Goal: Task Accomplishment & Management: Use online tool/utility

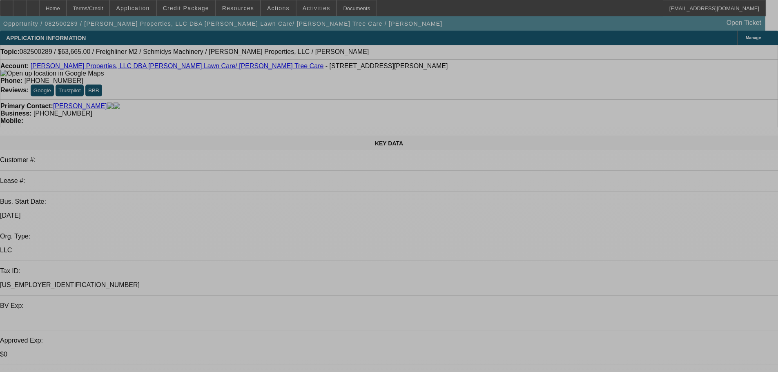
select select "0"
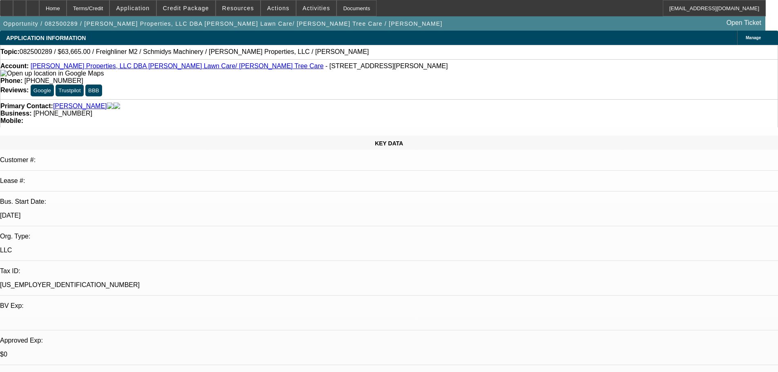
select select "0"
select select "6"
select select "0"
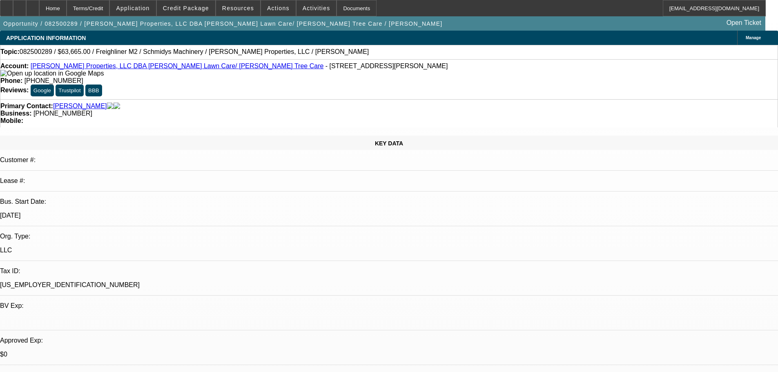
select select "0"
select select "6"
select select "0"
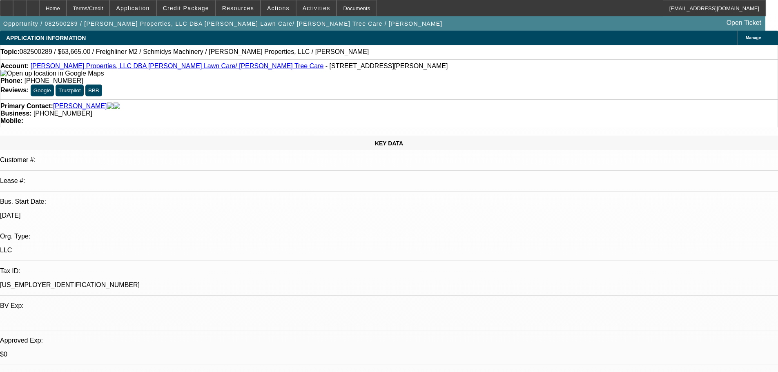
select select "6"
select select "0"
select select "6"
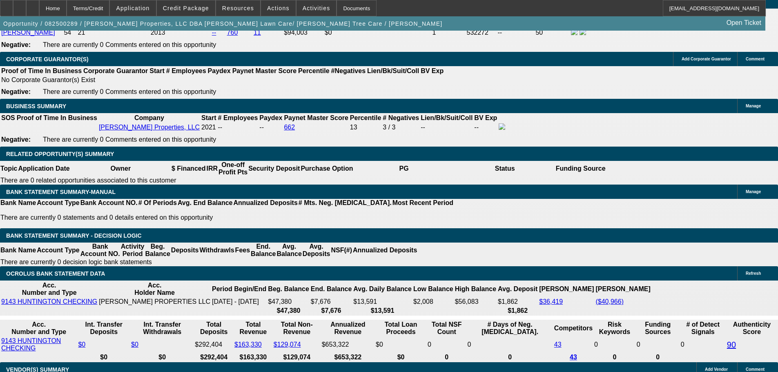
scroll to position [1306, 0]
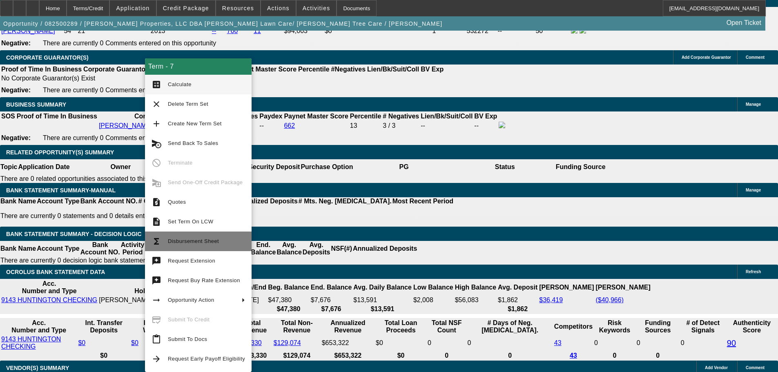
click at [204, 246] on button "functions Disbursement Sheet" at bounding box center [198, 241] width 107 height 20
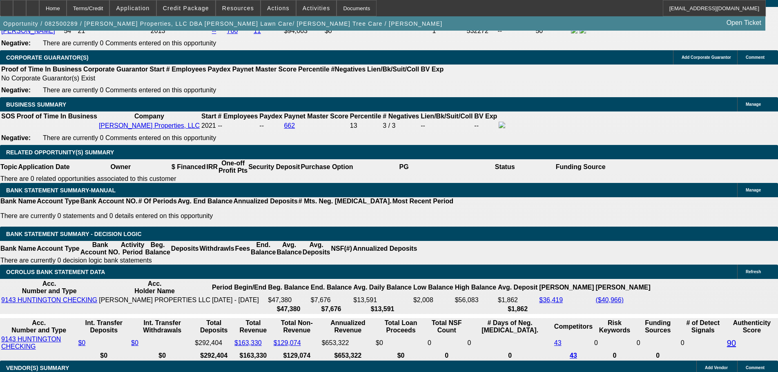
drag, startPoint x: 176, startPoint y: 202, endPoint x: 227, endPoint y: 203, distance: 51.9
type input "9"
type input "UNKNOWN"
type input "$1,584.31"
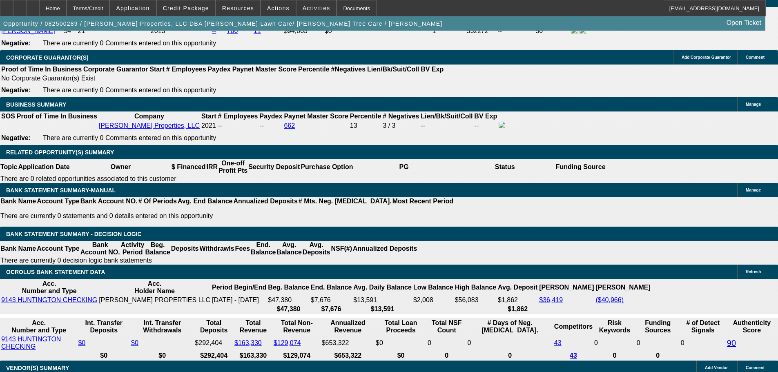
type input "9.9"
type input "$1,611.65"
type input "9.9"
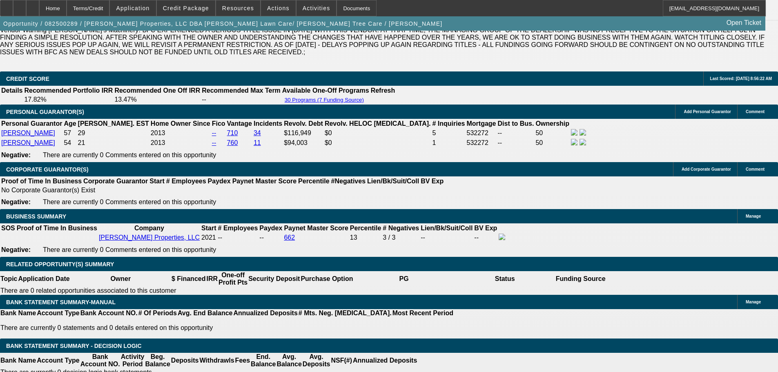
scroll to position [1184, 0]
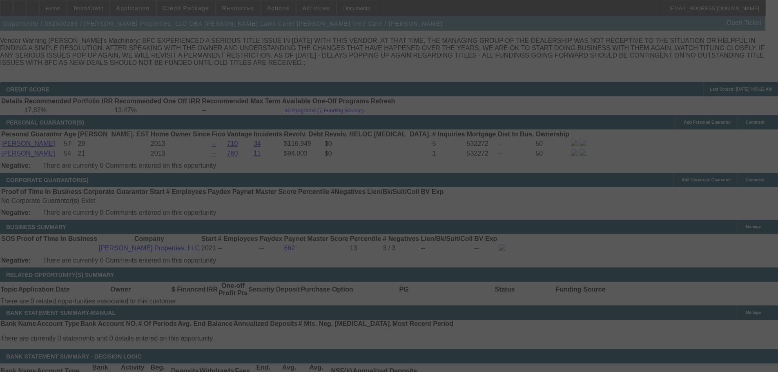
select select "0"
select select "6"
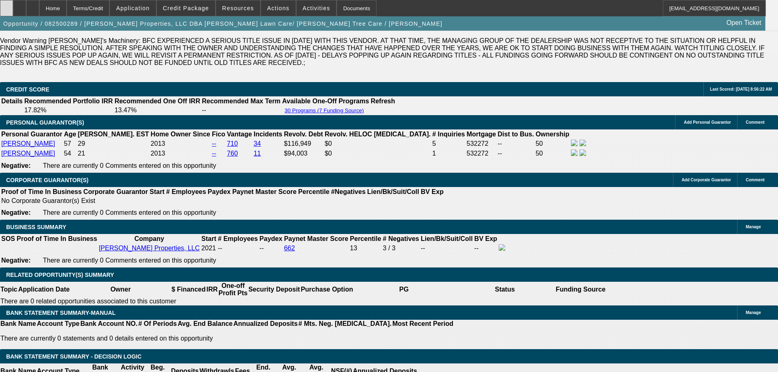
click at [13, 11] on div at bounding box center [6, 8] width 13 height 16
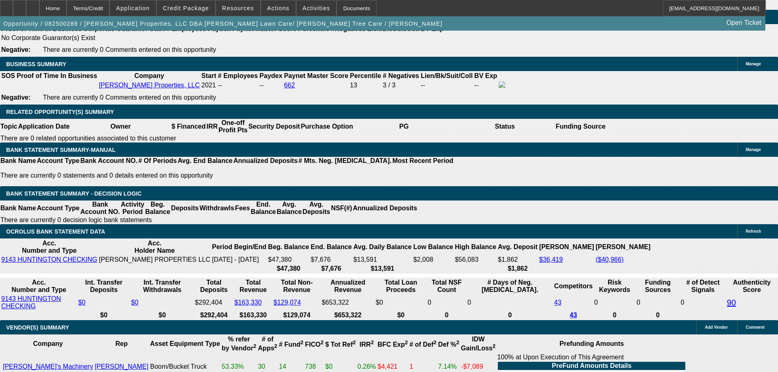
scroll to position [1347, 0]
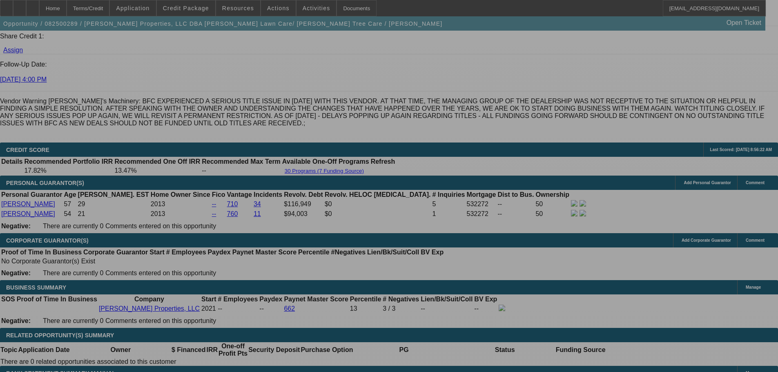
select select "0"
select select "6"
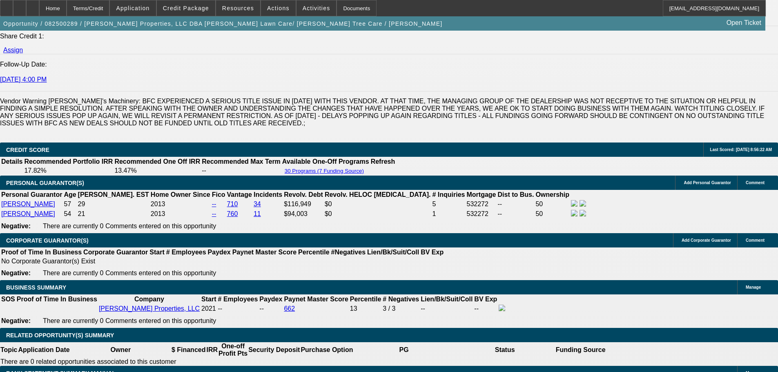
select select "0"
select select "6"
select select "0"
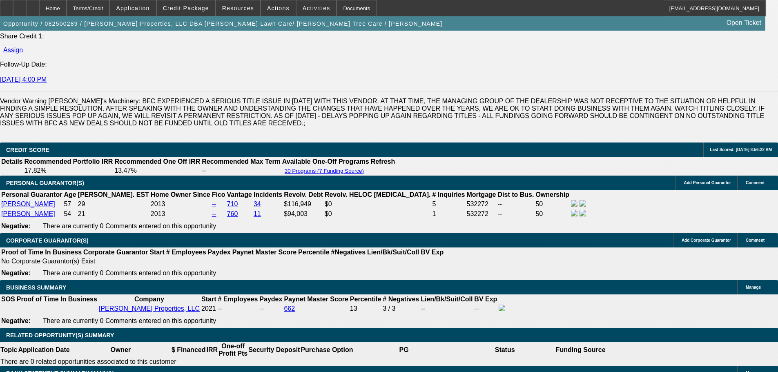
select select "0"
select select "6"
select select "0"
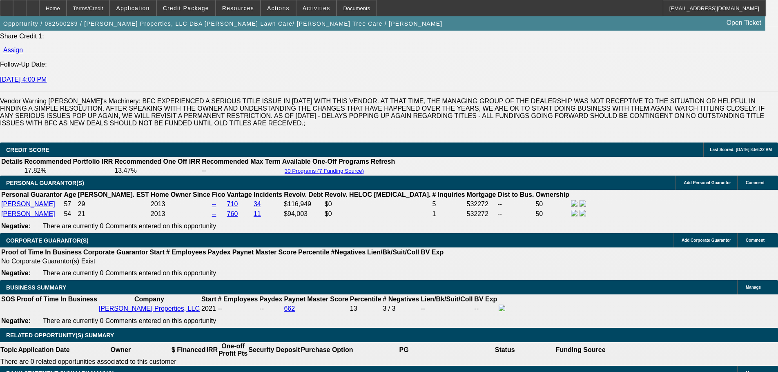
select select "0"
select select "6"
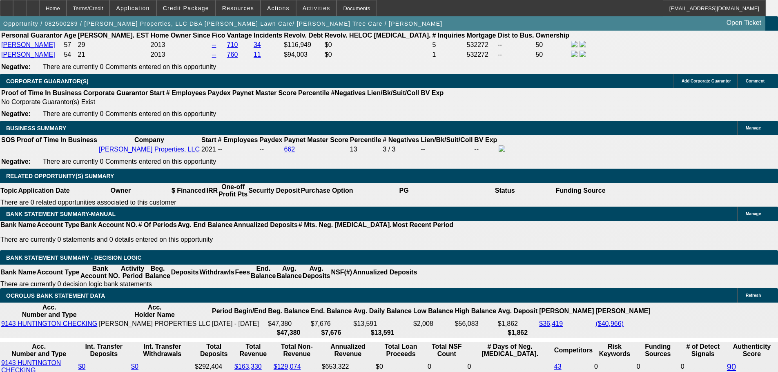
scroll to position [1287, 0]
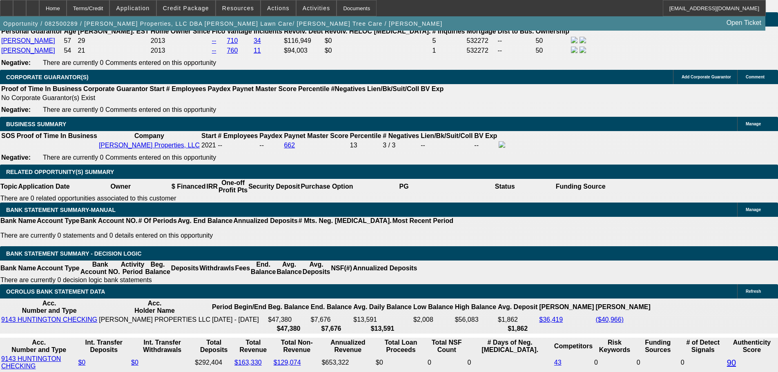
drag, startPoint x: 179, startPoint y: 219, endPoint x: 210, endPoint y: 222, distance: 30.7
type input "9"
type input "UNKNOWN"
type input "$1,584.31"
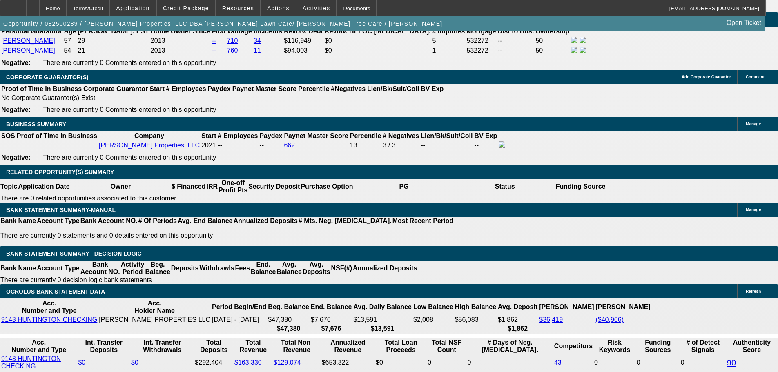
type input "9.6"
type input "$1,602.51"
type input "9.6"
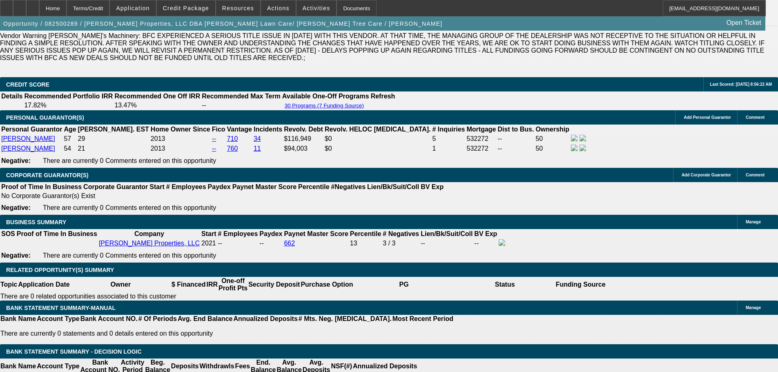
scroll to position [1164, 0]
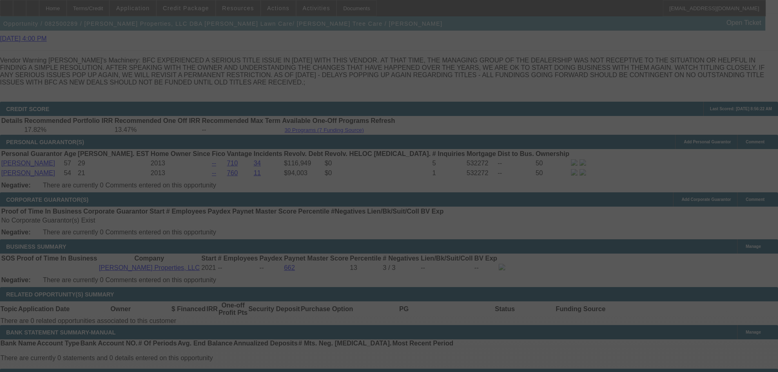
select select "0"
select select "6"
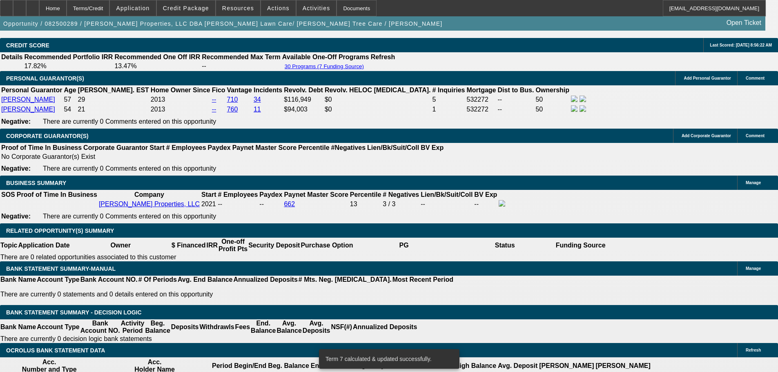
scroll to position [1328, 0]
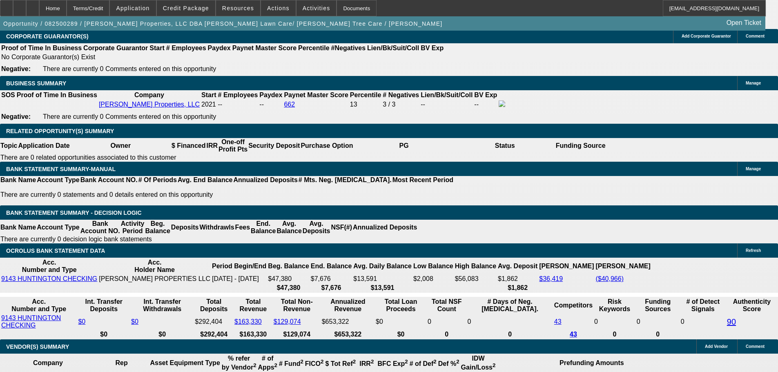
drag, startPoint x: 176, startPoint y: 181, endPoint x: 215, endPoint y: 182, distance: 39.2
type input "UNKNOWN"
type input "9"
type input "$1,584.31"
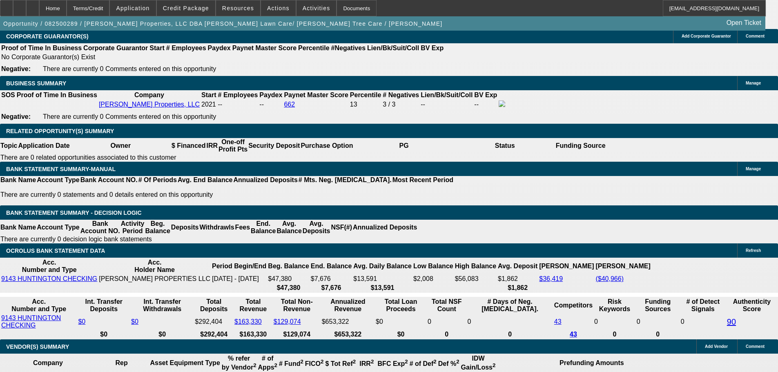
type input "9.7"
type input "$1,605.55"
type input "9.7"
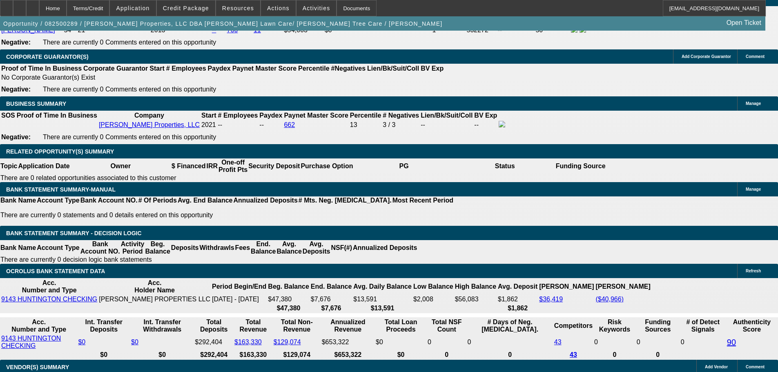
scroll to position [1205, 0]
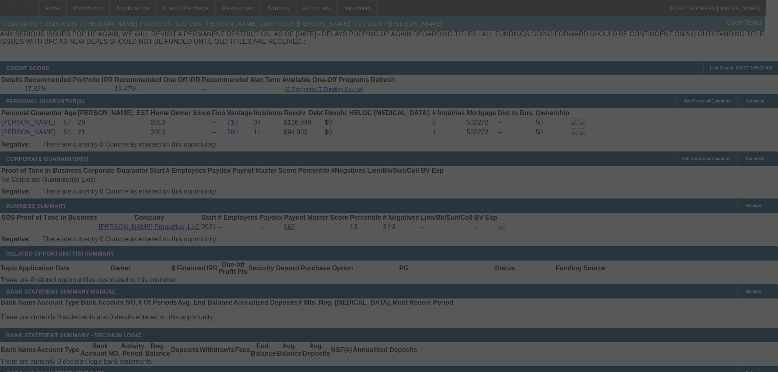
select select "0"
select select "6"
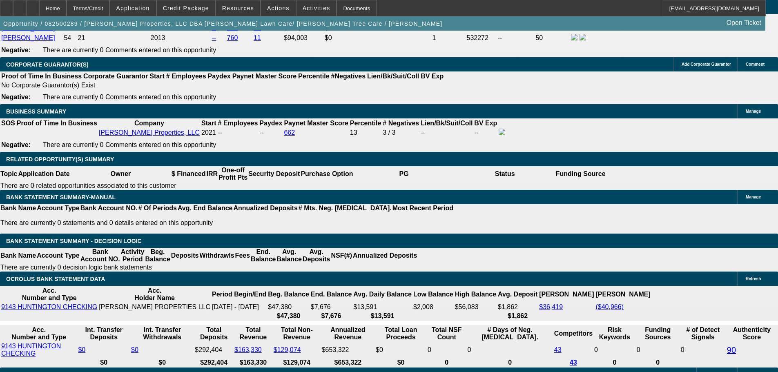
scroll to position [1409, 0]
